Goal: Information Seeking & Learning: Stay updated

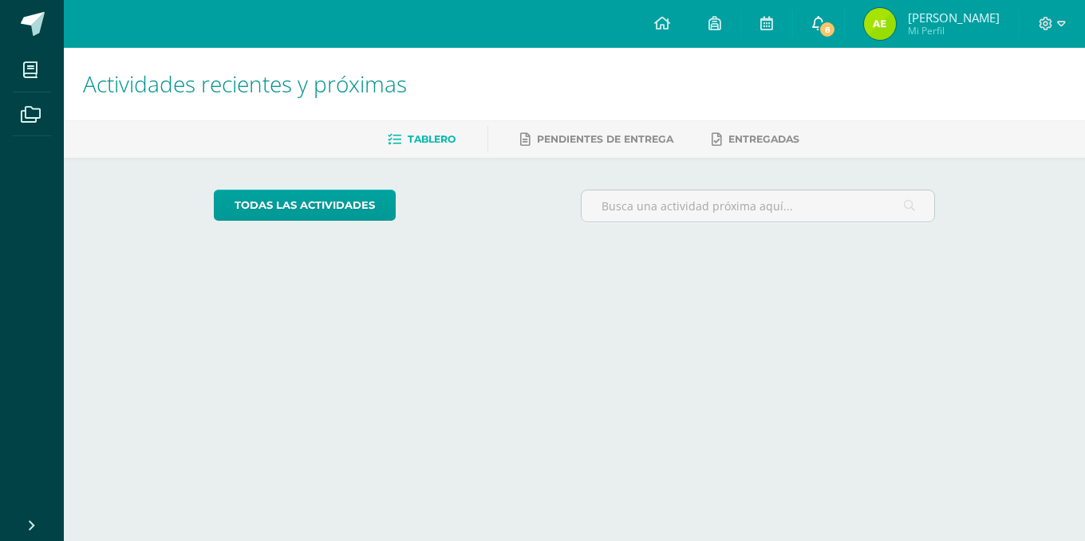
click at [844, 9] on link "8" at bounding box center [818, 24] width 51 height 48
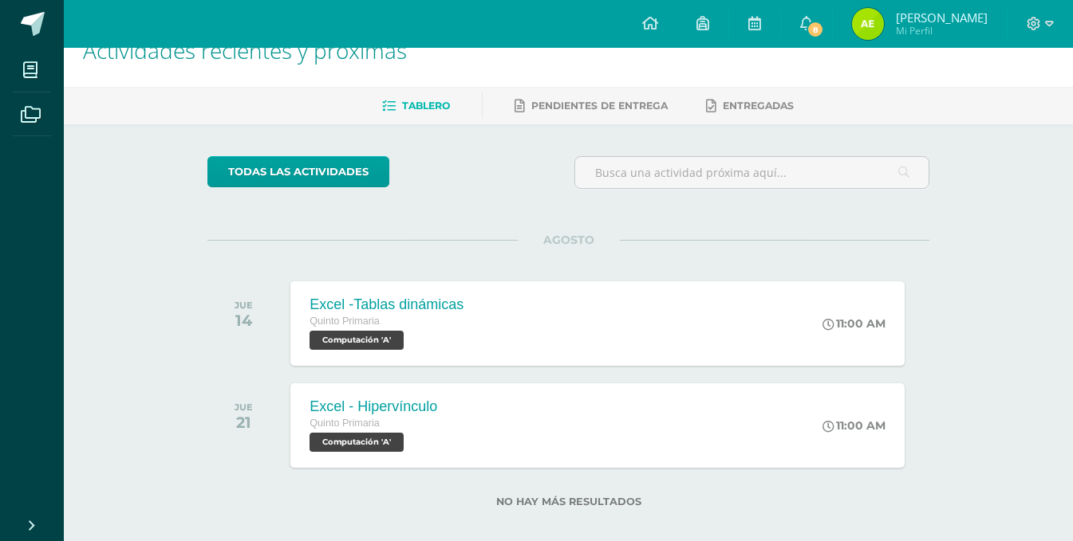
scroll to position [51, 0]
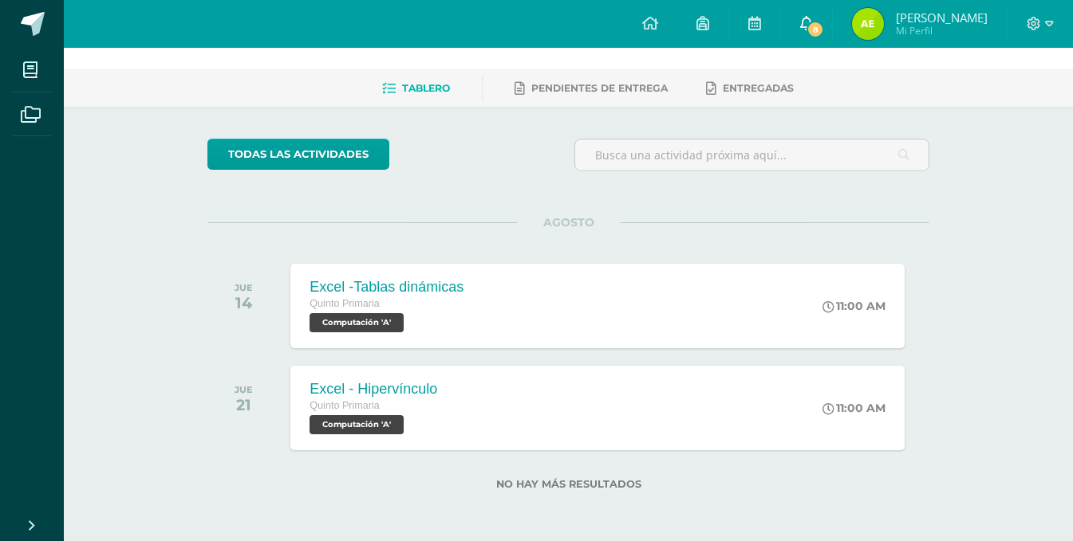
click at [824, 25] on span "8" at bounding box center [815, 30] width 18 height 18
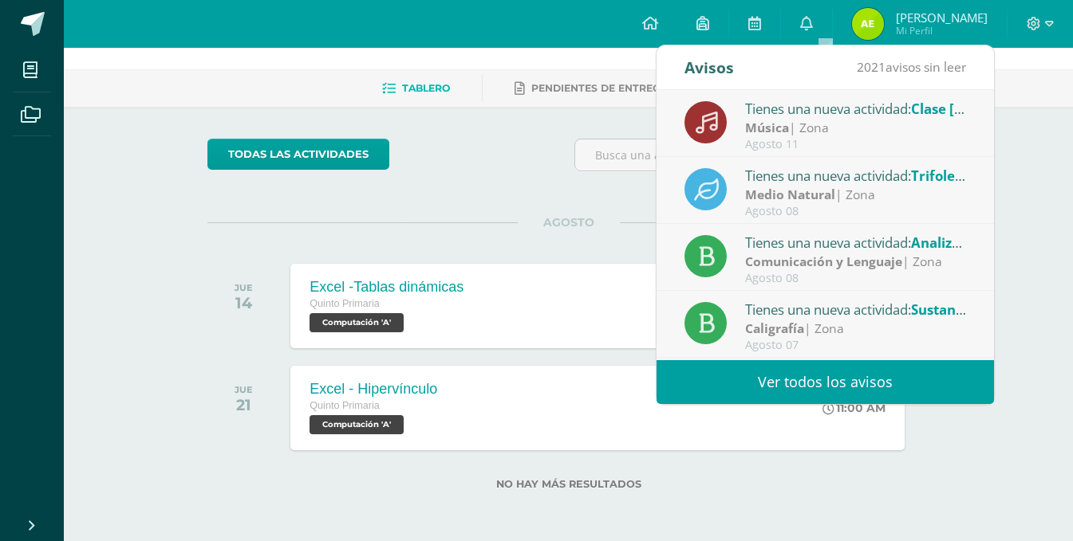
click at [876, 208] on div "Agosto 08" at bounding box center [856, 212] width 222 height 14
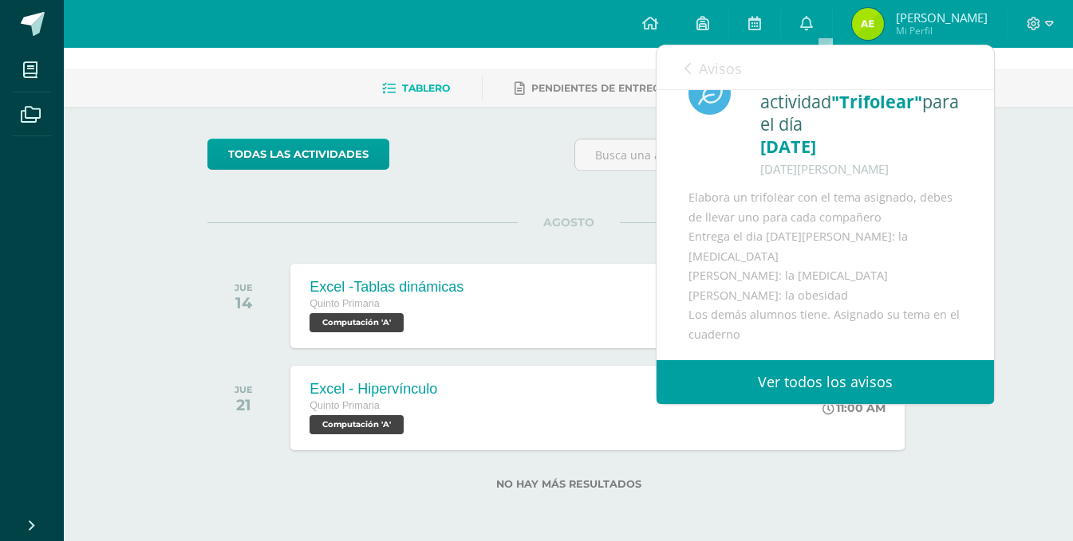
scroll to position [77, 0]
click at [467, 148] on div "todas las Actividades" at bounding box center [354, 161] width 306 height 45
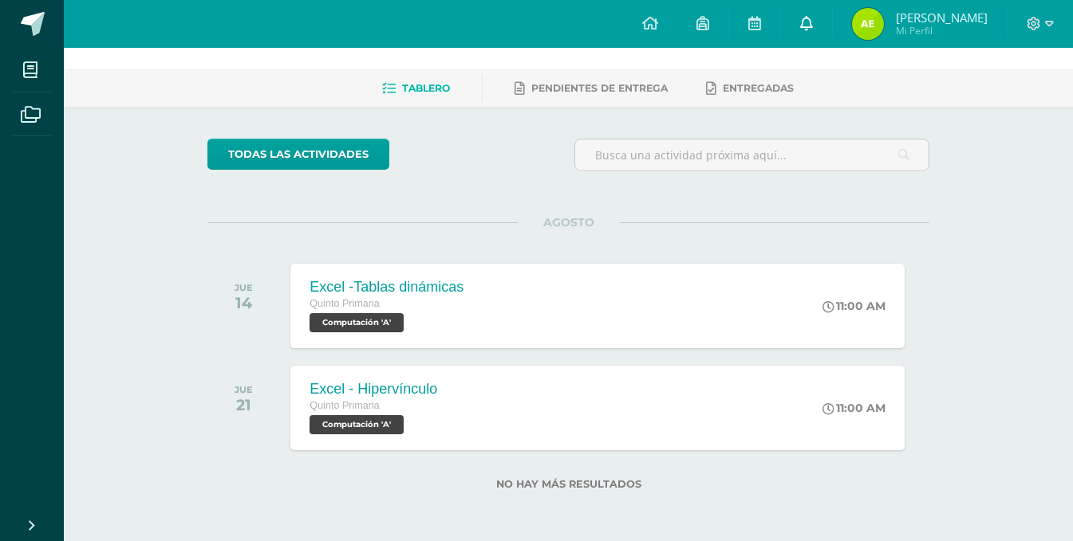
click at [815, 23] on link "0" at bounding box center [806, 24] width 51 height 48
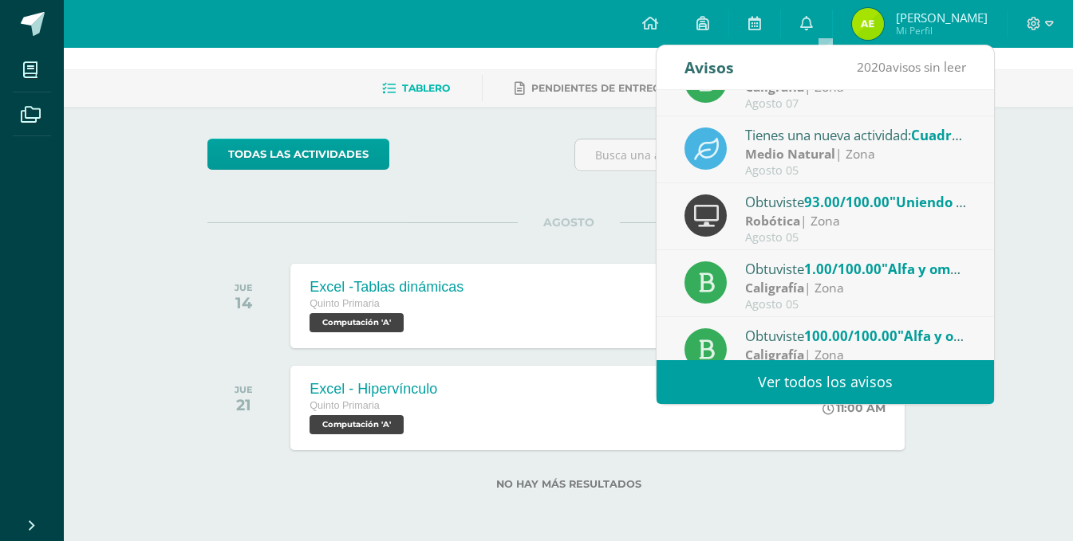
scroll to position [266, 0]
